Goal: Use online tool/utility: Utilize a website feature to perform a specific function

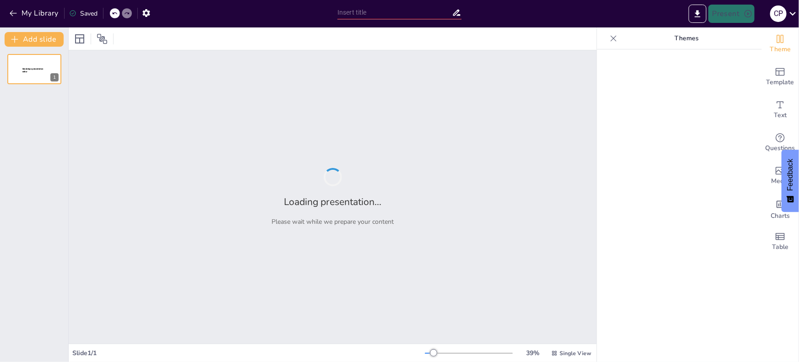
type input "New Sendsteps"
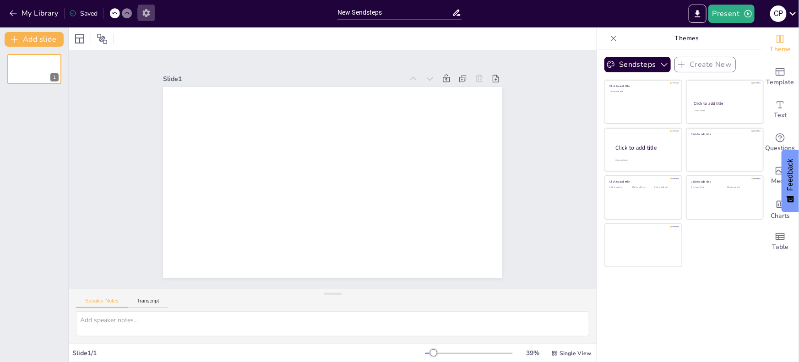
click at [144, 11] on icon "button" at bounding box center [145, 13] width 7 height 8
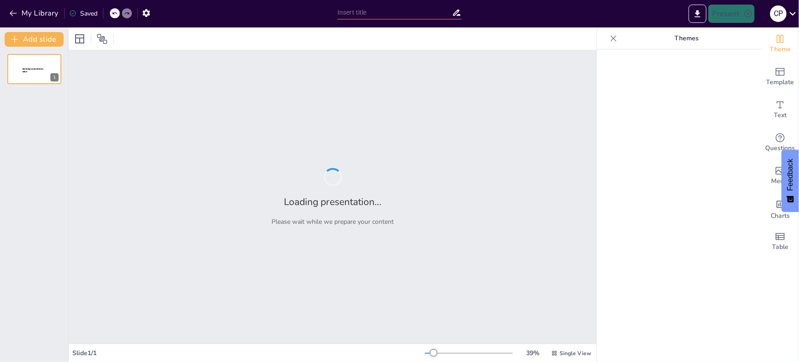
type input "New Sendsteps"
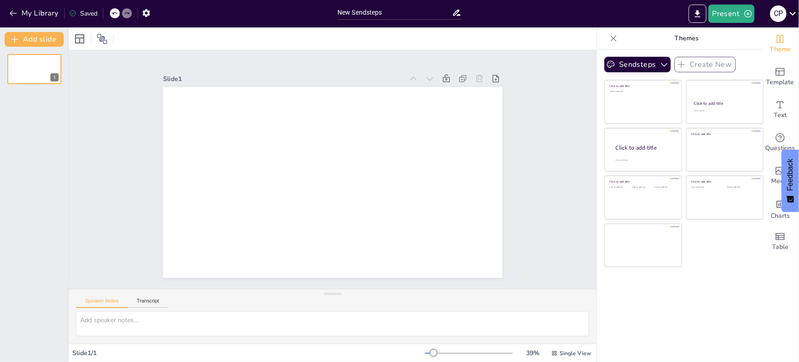
click at [791, 13] on icon at bounding box center [793, 14] width 6 height 4
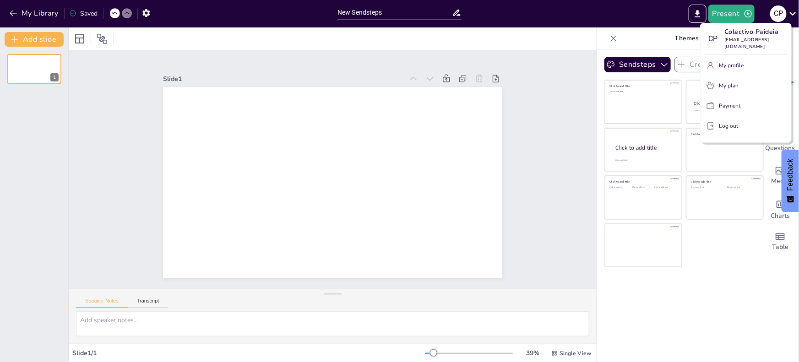
click at [146, 11] on div at bounding box center [399, 181] width 799 height 362
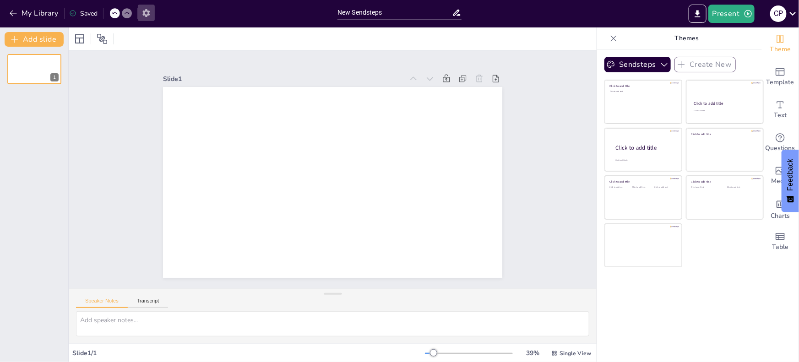
click at [144, 13] on icon "button" at bounding box center [145, 13] width 7 height 8
